Goal: Navigation & Orientation: Find specific page/section

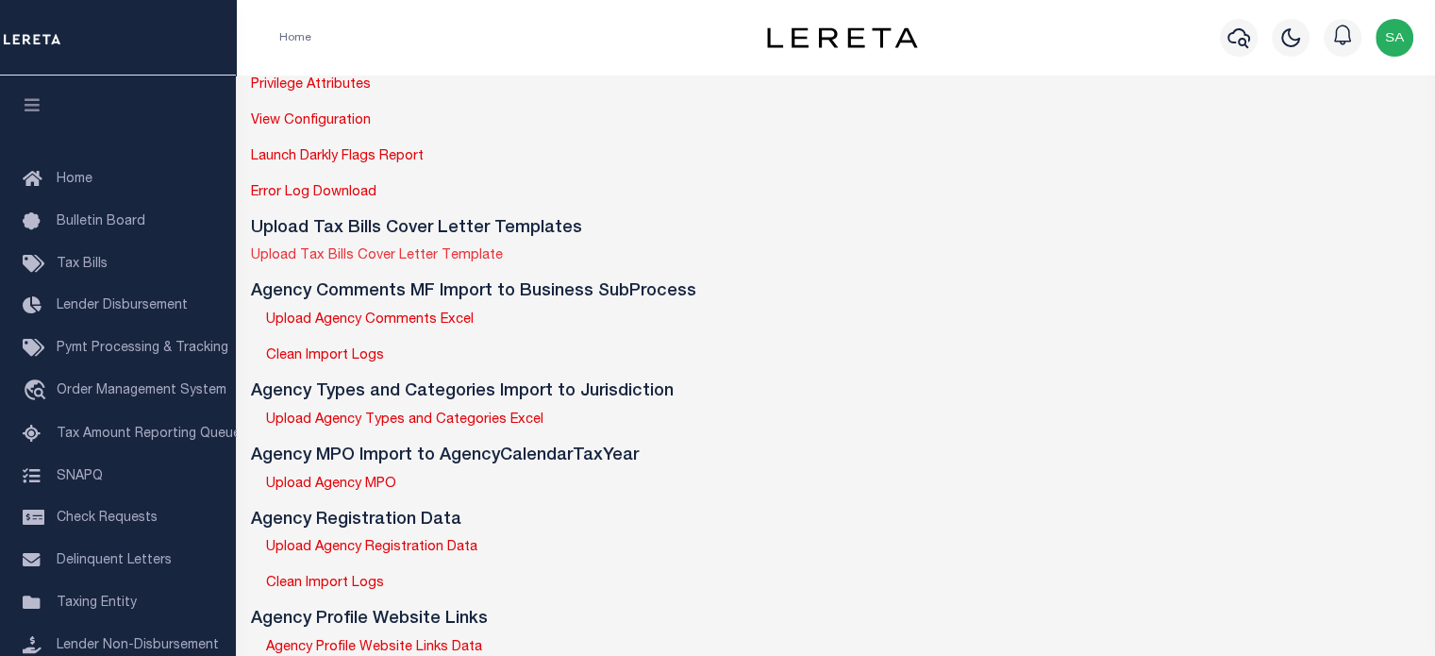
click at [472, 256] on link "Upload Tax Bills Cover Letter Template" at bounding box center [377, 255] width 252 height 13
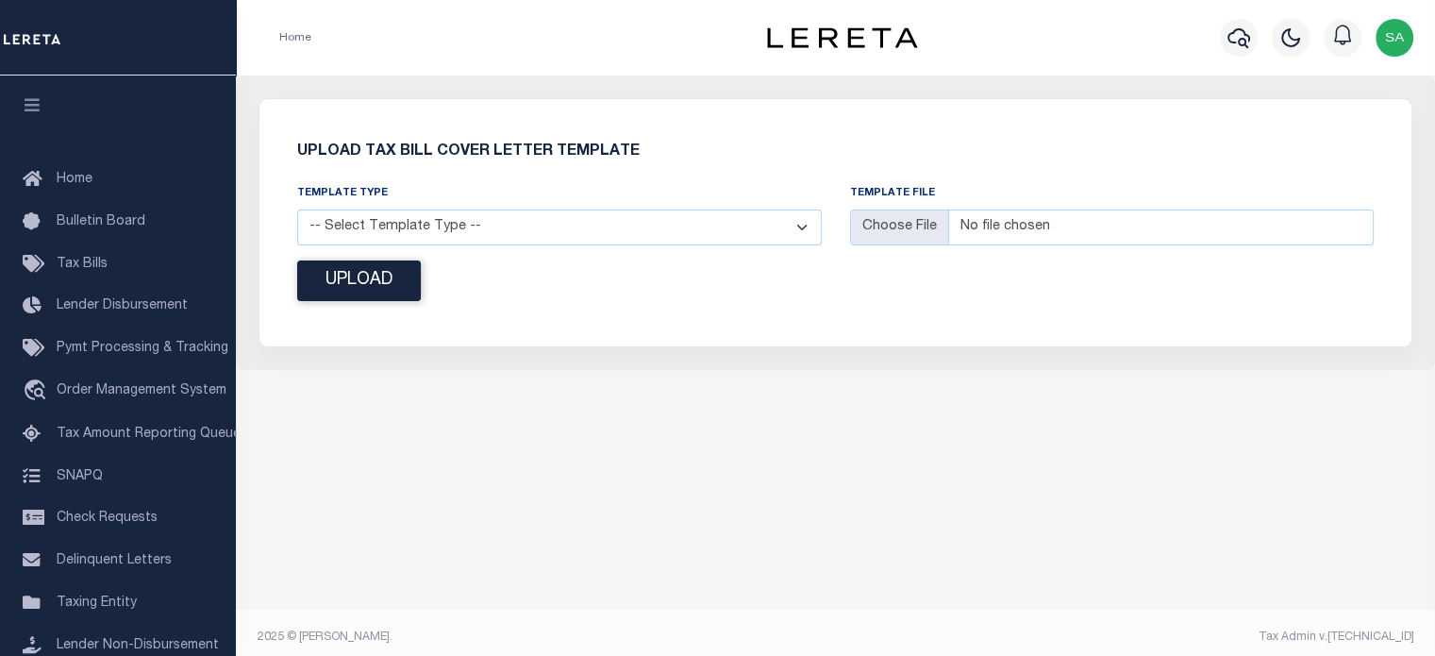
click at [287, 39] on li "Home" at bounding box center [295, 37] width 32 height 17
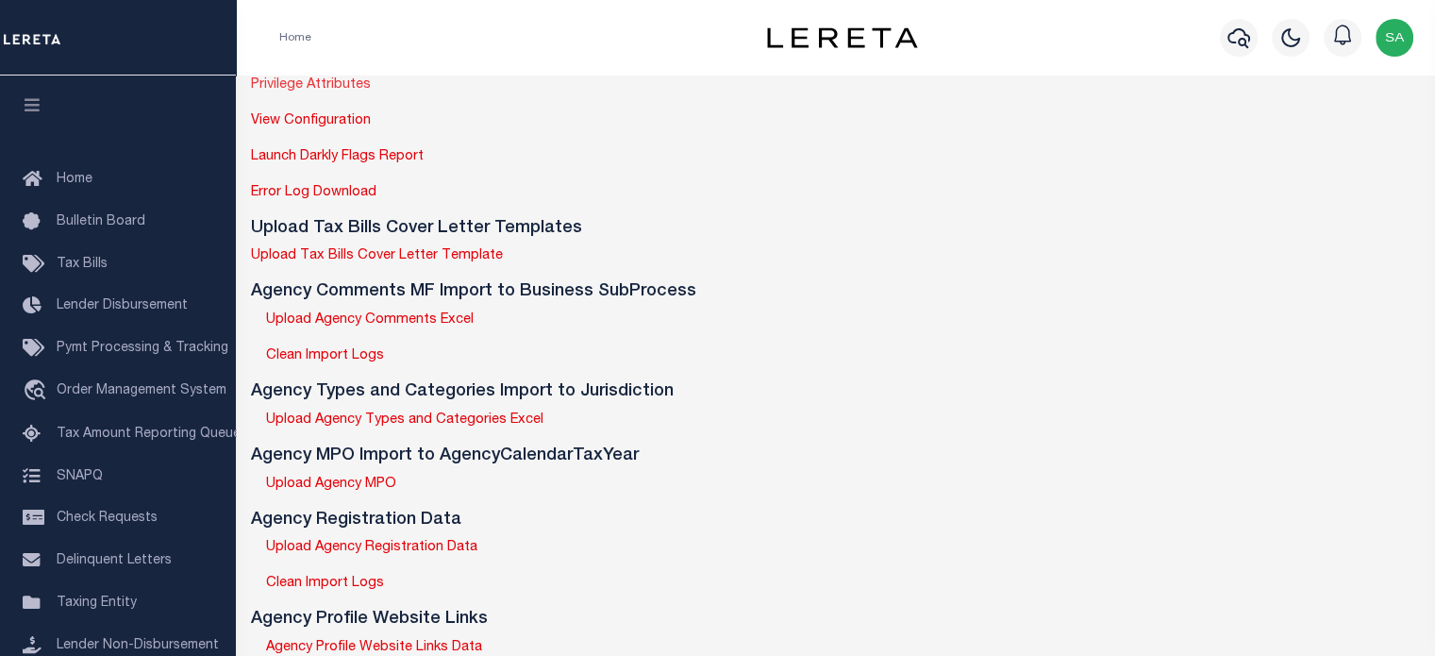
click at [330, 80] on link "Privilege Attributes" at bounding box center [311, 84] width 120 height 13
click at [351, 122] on link "View Configuration" at bounding box center [311, 120] width 120 height 13
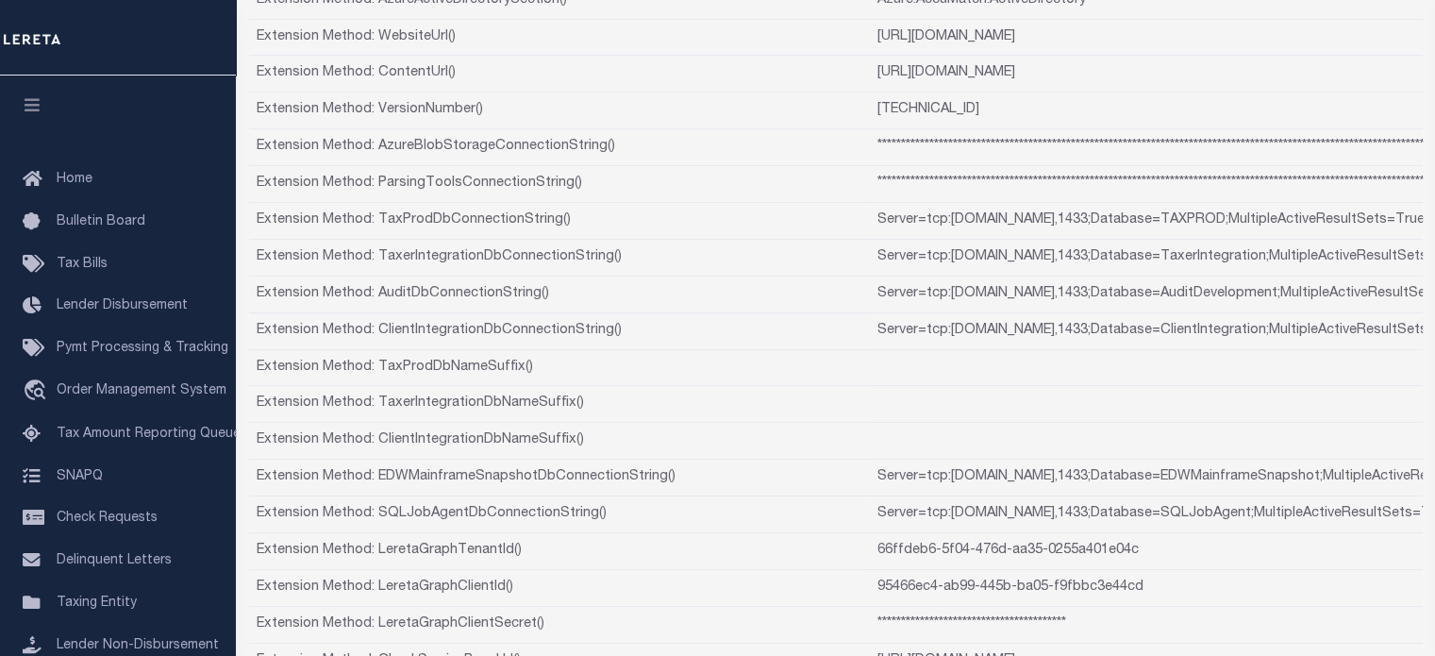
scroll to position [240, 0]
